Goal: Transaction & Acquisition: Obtain resource

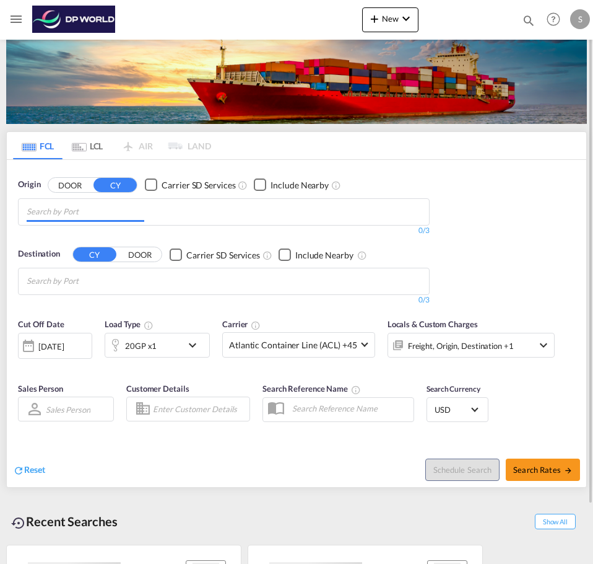
click at [59, 209] on input "Chips input." at bounding box center [86, 212] width 118 height 20
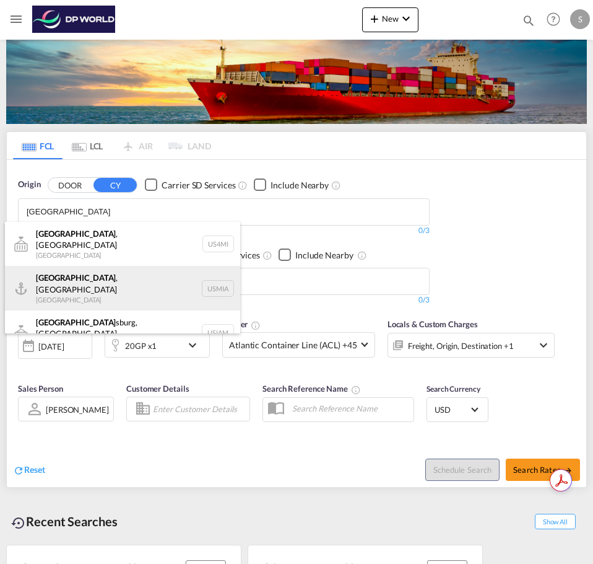
type input "[GEOGRAPHIC_DATA]"
click at [87, 266] on div "[GEOGRAPHIC_DATA] , [GEOGRAPHIC_DATA] [GEOGRAPHIC_DATA] USMIA" at bounding box center [122, 288] width 235 height 45
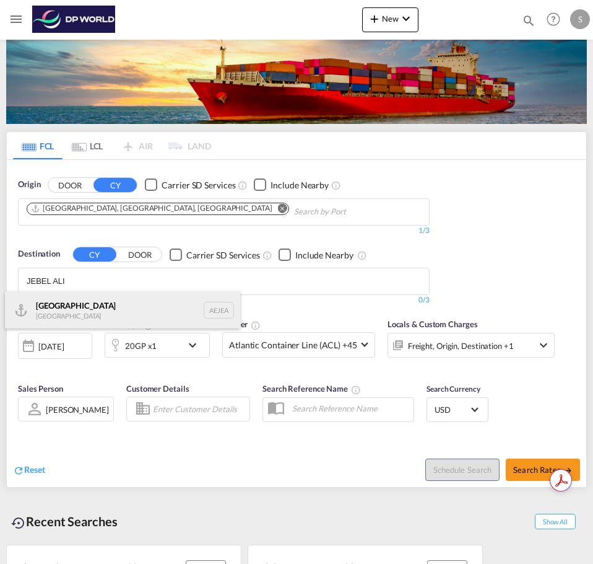
type input "JEBEL ALI"
click at [89, 307] on div "[GEOGRAPHIC_DATA] [GEOGRAPHIC_DATA]" at bounding box center [122, 309] width 235 height 37
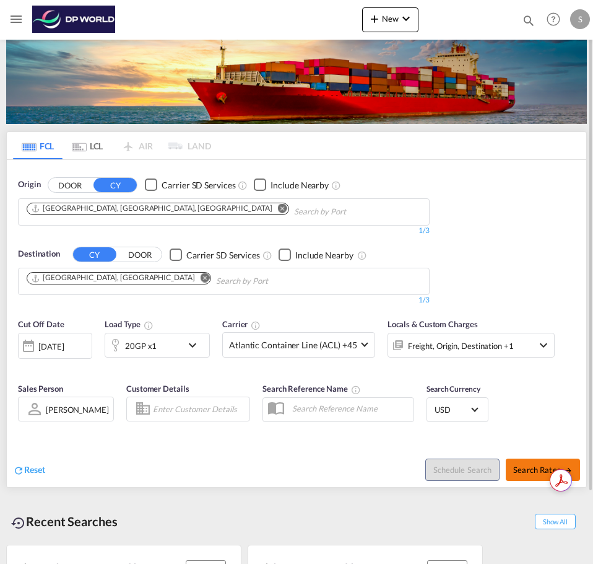
click at [525, 463] on button "Search Rates" at bounding box center [543, 469] width 74 height 22
type input "USMIA to AEJEA / [DATE]"
